Goal: Answer question/provide support

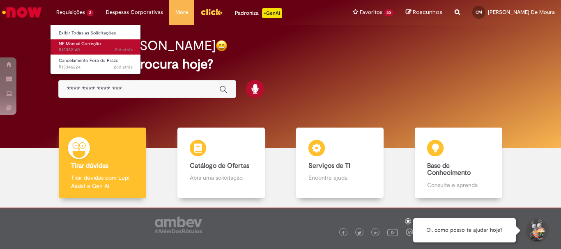
click at [71, 43] on span "NF Manual Correção" at bounding box center [80, 44] width 42 height 6
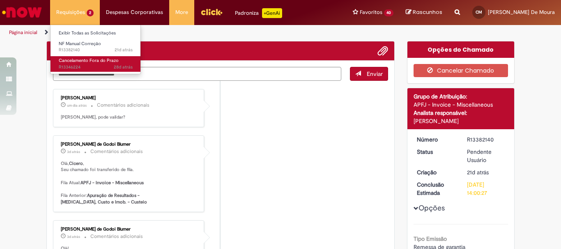
click at [70, 62] on span "Cancelamento Fora do Prazo" at bounding box center [89, 61] width 60 height 6
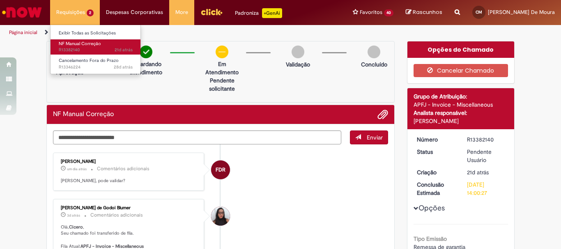
click at [79, 47] on span "21d atrás 21 dias atrás R13382140" at bounding box center [96, 50] width 74 height 7
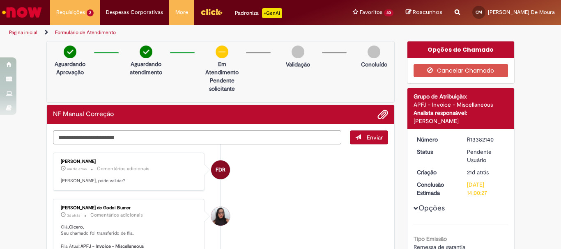
click at [127, 139] on textarea "Digite sua mensagem aqui..." at bounding box center [197, 138] width 289 height 14
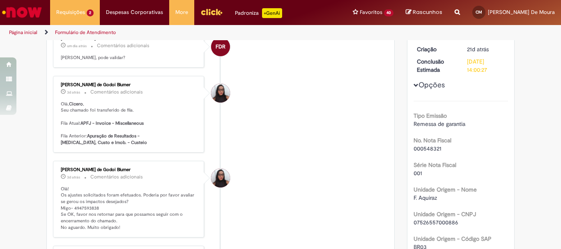
scroll to position [164, 0]
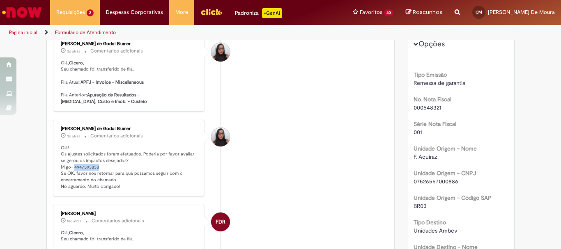
copy p "4947593838"
drag, startPoint x: 100, startPoint y: 166, endPoint x: 70, endPoint y: 167, distance: 30.0
click at [70, 167] on p "Olá! Os ajustes solicitados foram efetuados. Poderia por favor avaliar se gerou…" at bounding box center [129, 167] width 137 height 45
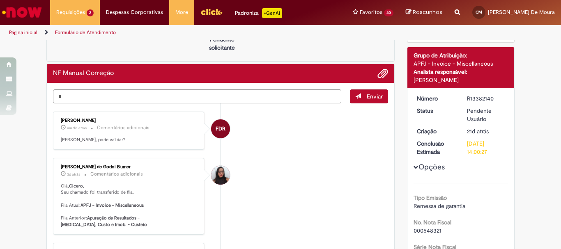
click at [75, 93] on textarea "*" at bounding box center [197, 97] width 289 height 14
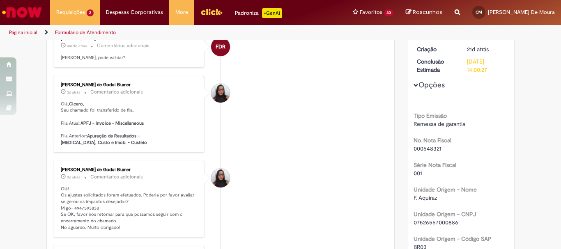
type textarea "**********"
copy p "4947593838"
drag, startPoint x: 95, startPoint y: 208, endPoint x: 71, endPoint y: 207, distance: 23.9
click at [71, 207] on p "Olá! Os ajustes solicitados foram efetuados. Poderia por favor avaliar se gerou…" at bounding box center [129, 208] width 137 height 45
